Goal: Task Accomplishment & Management: Complete application form

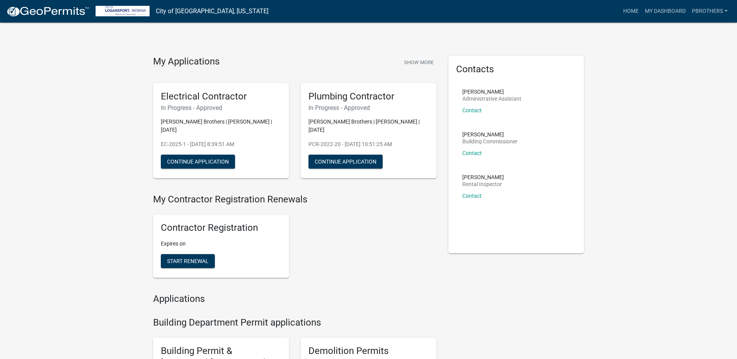
drag, startPoint x: 402, startPoint y: 286, endPoint x: 396, endPoint y: 280, distance: 7.7
click at [401, 293] on h4 "Applications" at bounding box center [295, 298] width 284 height 11
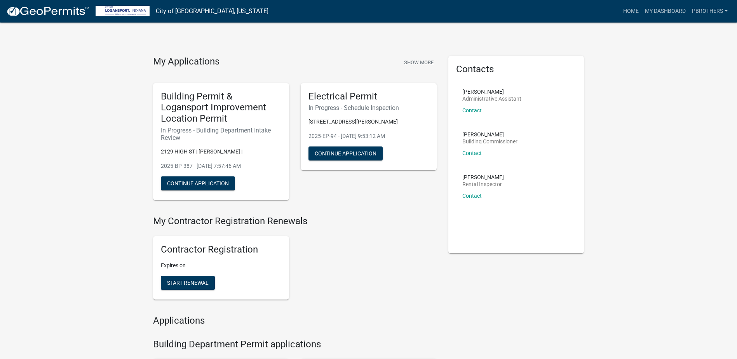
drag, startPoint x: 0, startPoint y: 0, endPoint x: 350, endPoint y: 221, distance: 414.2
click at [350, 210] on div "My Applications Show More Building Permit & Logansport Improvement Location Per…" at bounding box center [294, 136] width 295 height 160
click at [359, 247] on div "Contractor Registration Expires on Start Renewal" at bounding box center [294, 268] width 295 height 76
click at [353, 212] on div "My Applications Show More Building Permit & Logansport Improvement Location Per…" at bounding box center [294, 136] width 295 height 160
click at [359, 252] on div "Contractor Registration Expires on Start Renewal" at bounding box center [294, 268] width 295 height 76
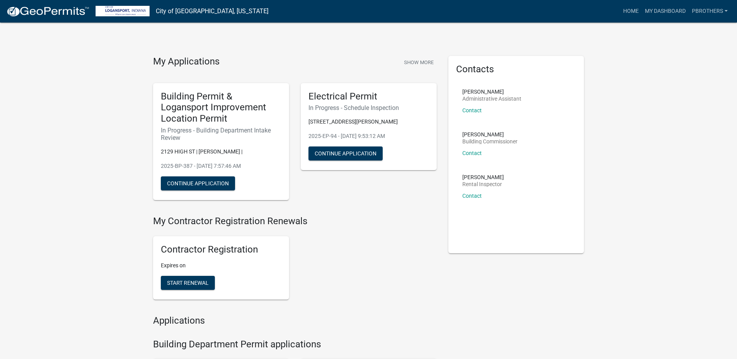
click at [357, 213] on div "My Applications Show More Building Permit & Logansport Improvement Location Per…" at bounding box center [294, 136] width 295 height 160
click at [364, 253] on div "Contractor Registration Expires on Start Renewal" at bounding box center [294, 268] width 295 height 76
click at [362, 211] on div "My Applications Show More Building Permit & Logansport Improvement Location Per…" at bounding box center [294, 136] width 295 height 160
click at [181, 182] on button "Continue Application" at bounding box center [198, 183] width 74 height 14
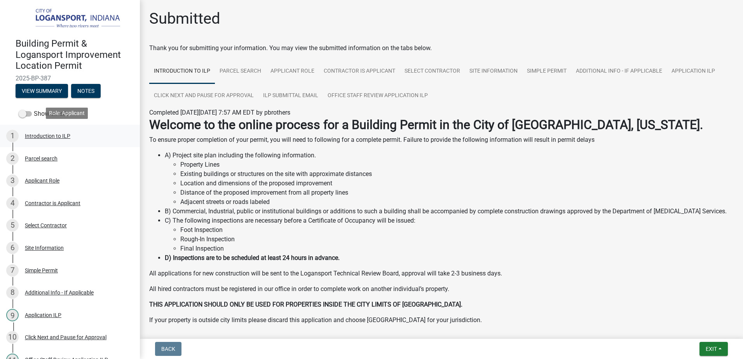
click at [61, 135] on div "Introduction to ILP" at bounding box center [47, 135] width 45 height 5
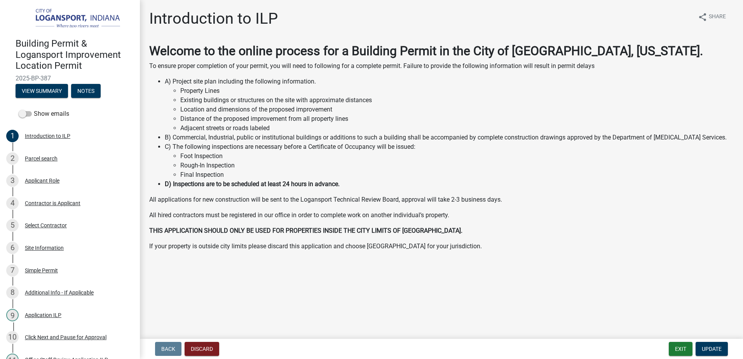
drag, startPoint x: 33, startPoint y: 61, endPoint x: 37, endPoint y: 51, distance: 11.1
click at [34, 61] on h4 "Building Permit & Logansport Improvement Location Permit" at bounding box center [75, 54] width 118 height 33
click at [42, 42] on h4 "Building Permit & Logansport Improvement Location Permit" at bounding box center [75, 54] width 118 height 33
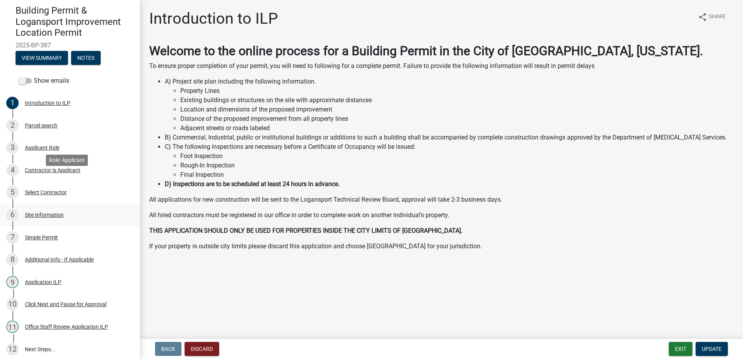
scroll to position [88, 0]
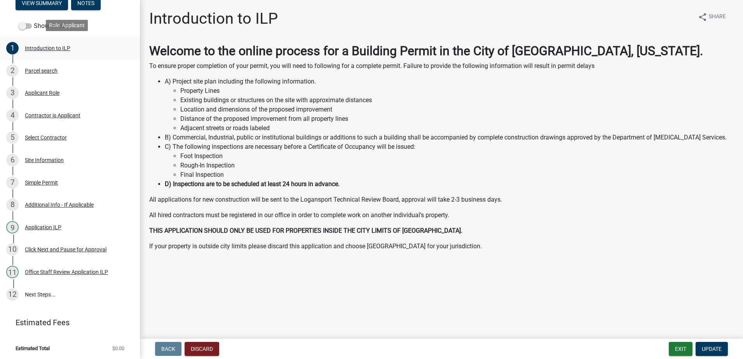
click at [48, 54] on link "1 Introduction to ILP" at bounding box center [70, 48] width 140 height 23
drag, startPoint x: 683, startPoint y: 351, endPoint x: 623, endPoint y: 308, distance: 74.4
click at [683, 351] on button "Exit" at bounding box center [681, 349] width 24 height 14
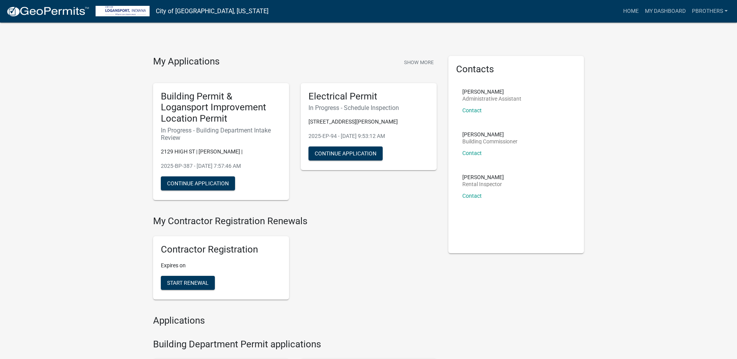
click at [275, 16] on div "Home My Dashboard pbrothers Account Contractor Profile Logout" at bounding box center [503, 11] width 456 height 15
click at [289, 101] on div "Building Permit & Logansport Improvement Location Permit In Progress - Building…" at bounding box center [221, 141] width 136 height 117
click at [173, 183] on button "Continue Application" at bounding box center [198, 183] width 74 height 14
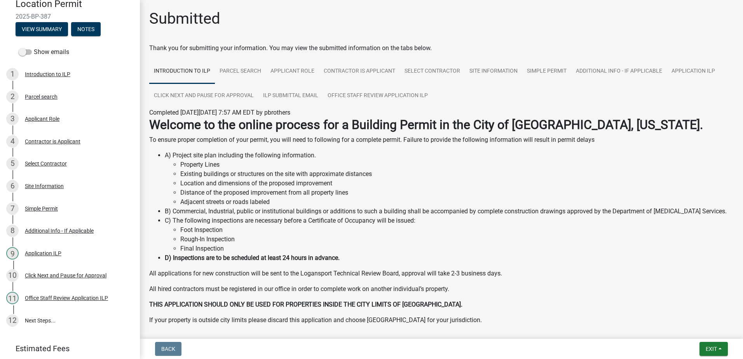
scroll to position [88, 0]
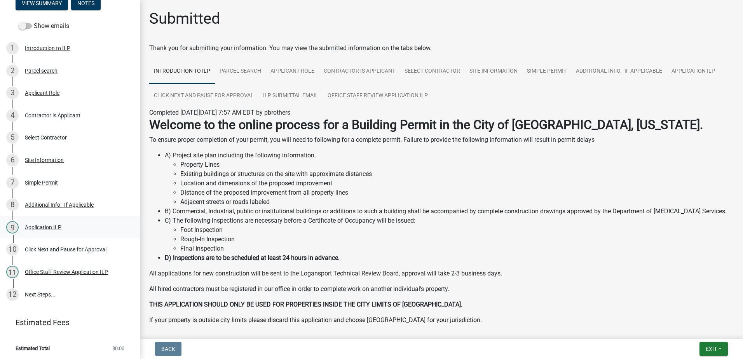
click at [53, 222] on div "9 Application ILP" at bounding box center [66, 227] width 121 height 12
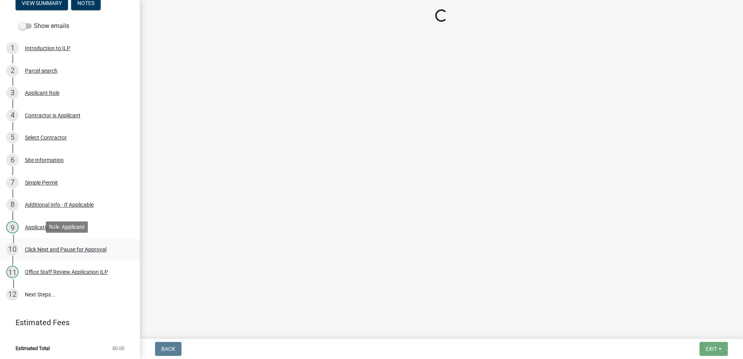
click at [52, 247] on div "Click Next and Pause for Approval" at bounding box center [66, 249] width 82 height 5
click at [52, 259] on link "10 Click Next and Pause for Approval" at bounding box center [70, 250] width 140 height 23
click at [53, 278] on link "11 Office Staff Review Application ILP" at bounding box center [70, 272] width 140 height 23
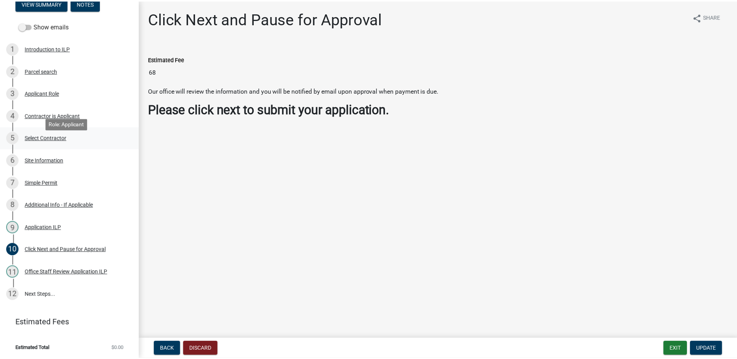
scroll to position [49, 0]
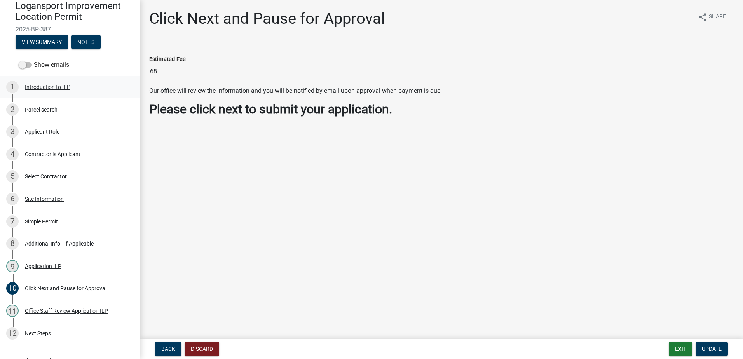
click at [61, 91] on div "1 Introduction to ILP" at bounding box center [66, 87] width 121 height 12
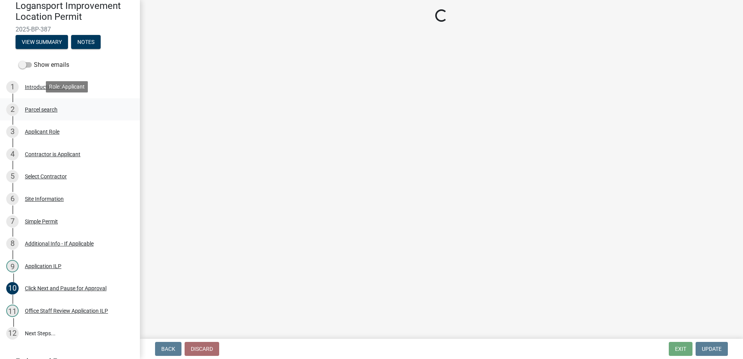
click at [59, 111] on div "2 Parcel search" at bounding box center [66, 109] width 121 height 12
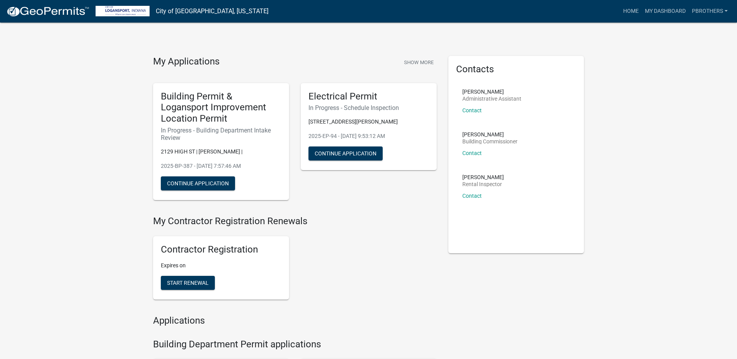
click at [365, 125] on p "[STREET_ADDRESS][PERSON_NAME]" at bounding box center [368, 122] width 120 height 8
click at [370, 97] on h5 "Electrical Permit" at bounding box center [368, 96] width 120 height 11
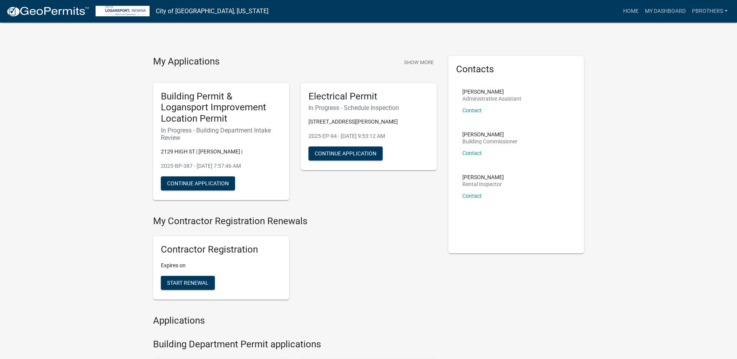
click at [389, 120] on p "[STREET_ADDRESS][PERSON_NAME]" at bounding box center [368, 122] width 120 height 8
click at [395, 100] on h5 "Electrical Permit" at bounding box center [368, 96] width 120 height 11
click at [357, 156] on button "Continue Application" at bounding box center [345, 153] width 74 height 14
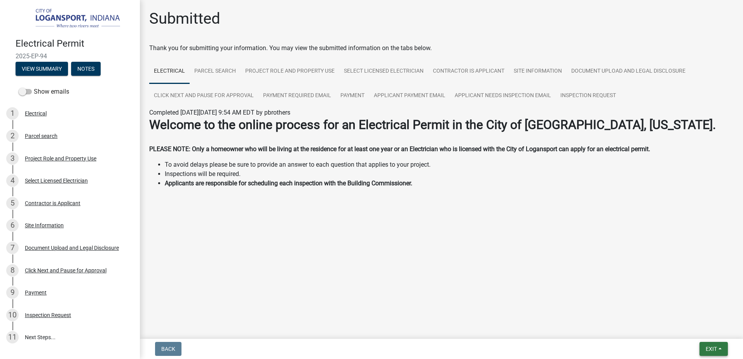
click at [716, 347] on span "Exit" at bounding box center [710, 349] width 11 height 6
click at [691, 327] on button "Save & Exit" at bounding box center [696, 328] width 62 height 19
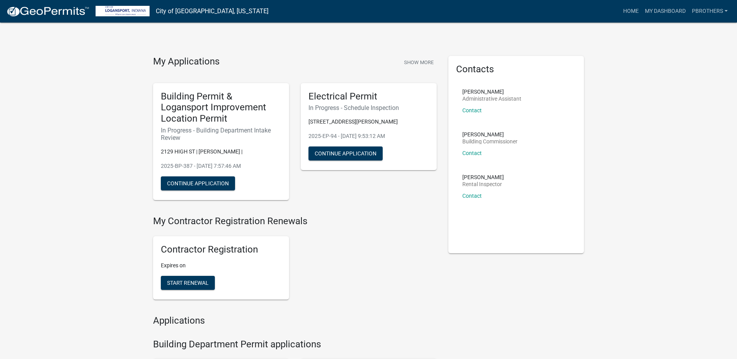
drag, startPoint x: 648, startPoint y: 111, endPoint x: 643, endPoint y: 109, distance: 5.6
